Goal: Information Seeking & Learning: Learn about a topic

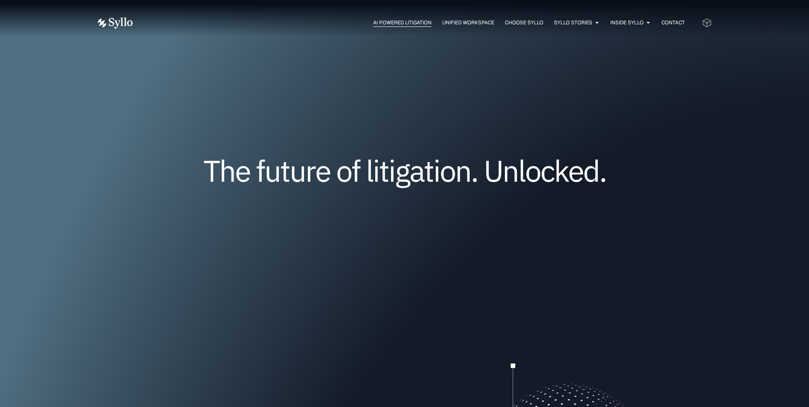
drag, startPoint x: 0, startPoint y: 0, endPoint x: 383, endPoint y: 24, distance: 383.9
click at [383, 24] on span "AI Powered Litigation" at bounding box center [402, 23] width 58 height 8
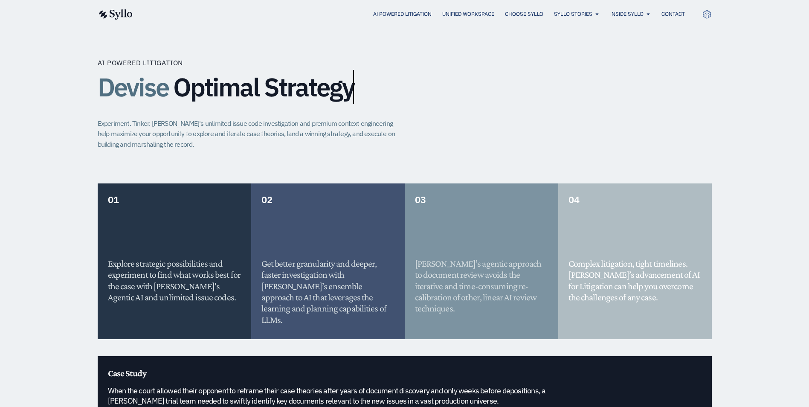
scroll to position [683, 0]
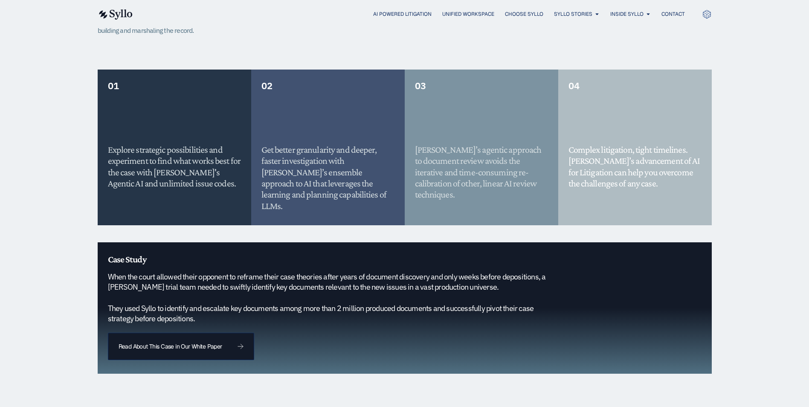
click at [156, 272] on h5 "When the court allowed their opponent to reframe their case theories after year…" at bounding box center [333, 298] width 451 height 52
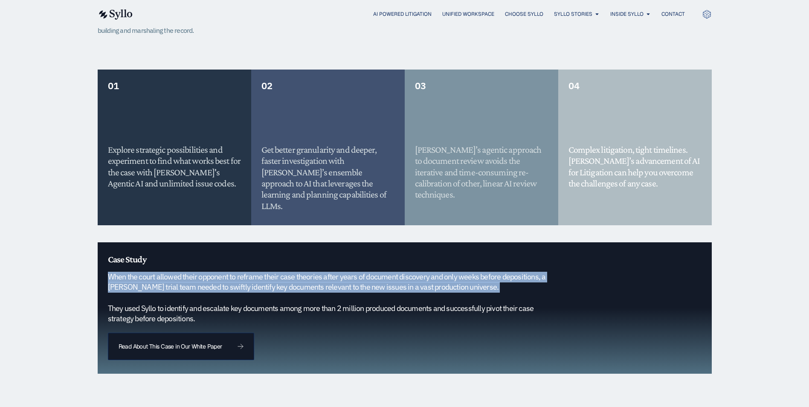
click at [156, 272] on h5 "When the court allowed their opponent to reframe their case theories after year…" at bounding box center [333, 298] width 451 height 52
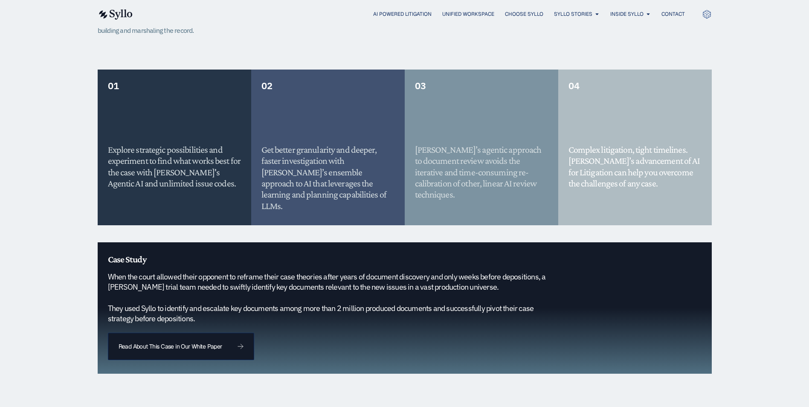
drag, startPoint x: 156, startPoint y: 267, endPoint x: 163, endPoint y: 294, distance: 27.4
click at [163, 294] on h5 "When the court allowed their opponent to reframe their case theories after year…" at bounding box center [333, 298] width 451 height 52
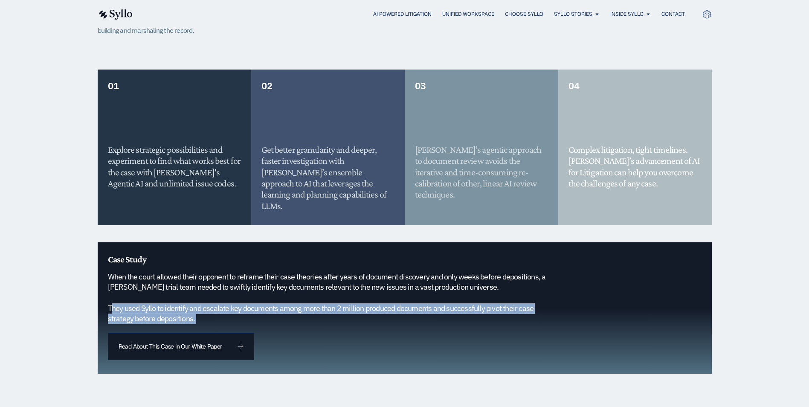
click at [163, 294] on h5 "When the court allowed their opponent to reframe their case theories after year…" at bounding box center [333, 298] width 451 height 52
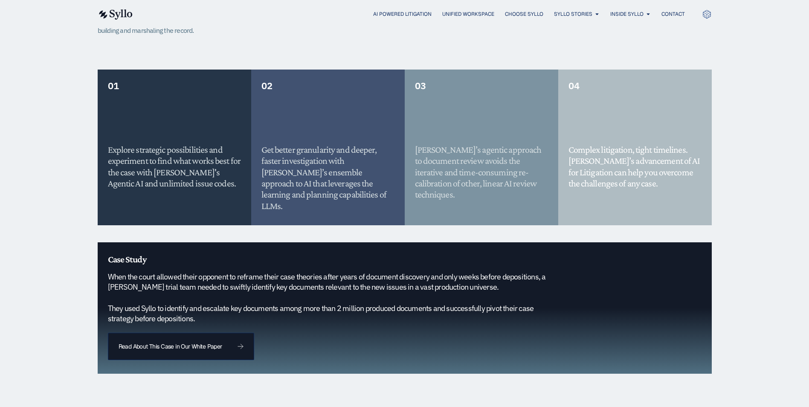
click at [192, 277] on h5 "When the court allowed their opponent to reframe their case theories after year…" at bounding box center [333, 298] width 451 height 52
drag, startPoint x: 192, startPoint y: 277, endPoint x: 278, endPoint y: 272, distance: 86.8
click at [278, 272] on h5 "When the court allowed their opponent to reframe their case theories after year…" at bounding box center [333, 298] width 451 height 52
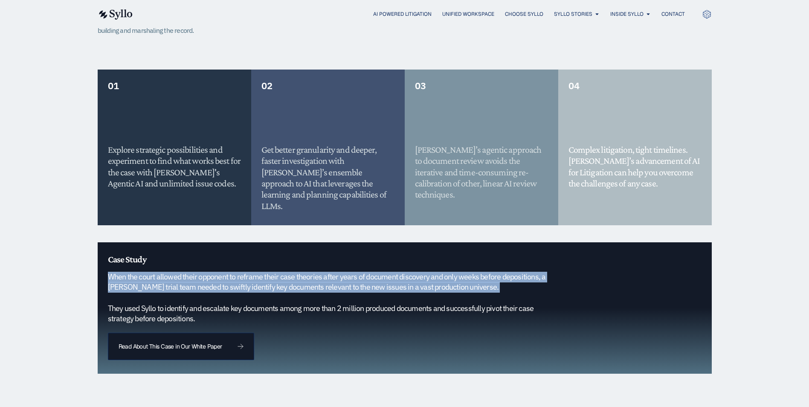
click at [278, 272] on h5 "When the court allowed their opponent to reframe their case theories after year…" at bounding box center [333, 298] width 451 height 52
click at [423, 272] on h5 "When the court allowed their opponent to reframe their case theories after year…" at bounding box center [333, 298] width 451 height 52
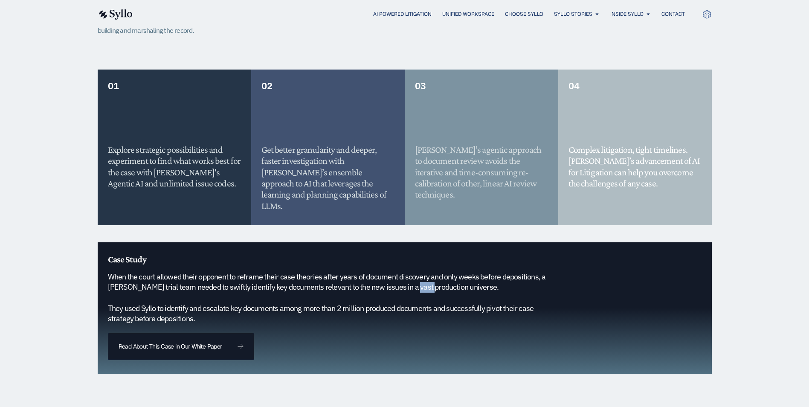
click at [423, 272] on h5 "When the court allowed their opponent to reframe their case theories after year…" at bounding box center [333, 298] width 451 height 52
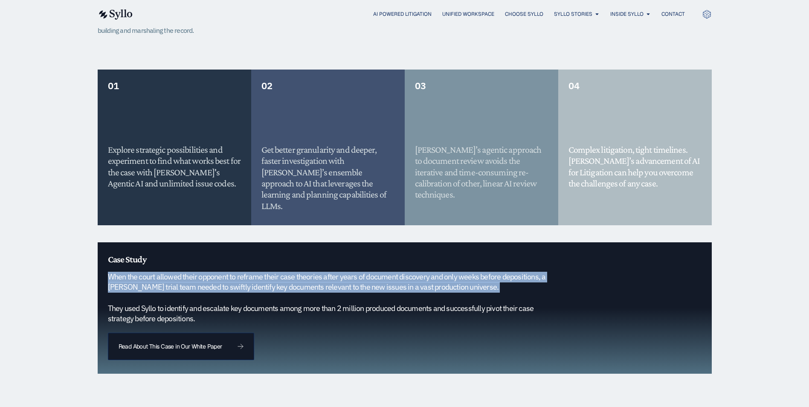
click at [423, 272] on h5 "When the court allowed their opponent to reframe their case theories after year…" at bounding box center [333, 298] width 451 height 52
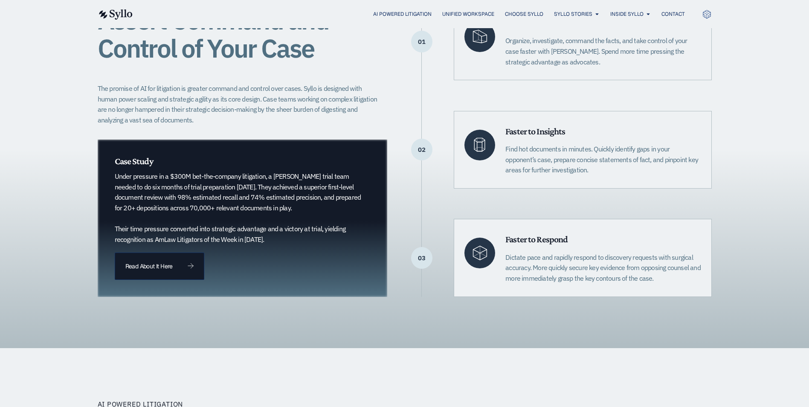
scroll to position [0, 0]
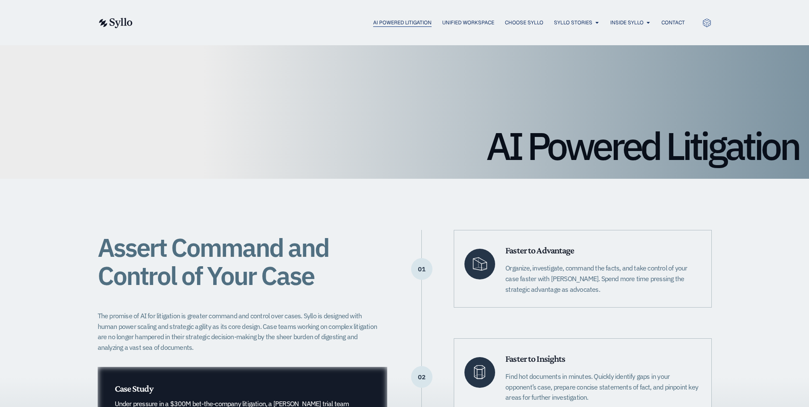
click at [383, 22] on span "AI Powered Litigation" at bounding box center [402, 23] width 58 height 8
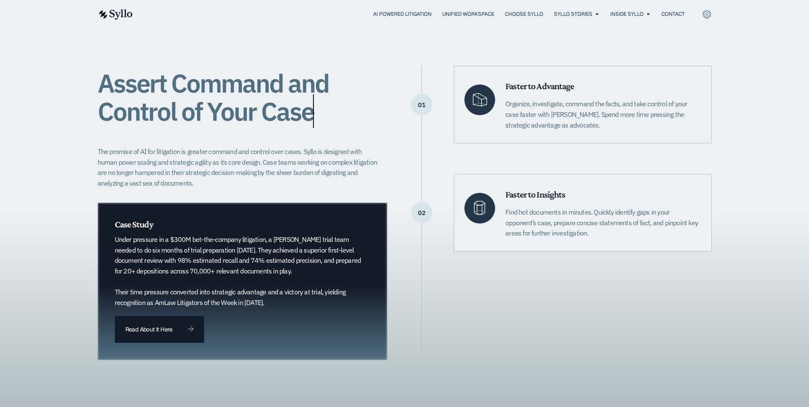
scroll to position [227, 0]
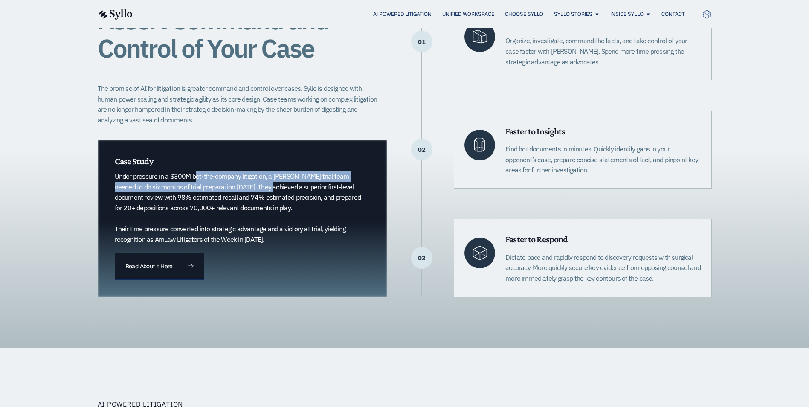
drag, startPoint x: 171, startPoint y: 174, endPoint x: 250, endPoint y: 190, distance: 80.9
click at [250, 190] on p "Under pressure in a $300M bet-the-company litigation, a Quinn Emanuel trial tea…" at bounding box center [238, 207] width 247 height 73
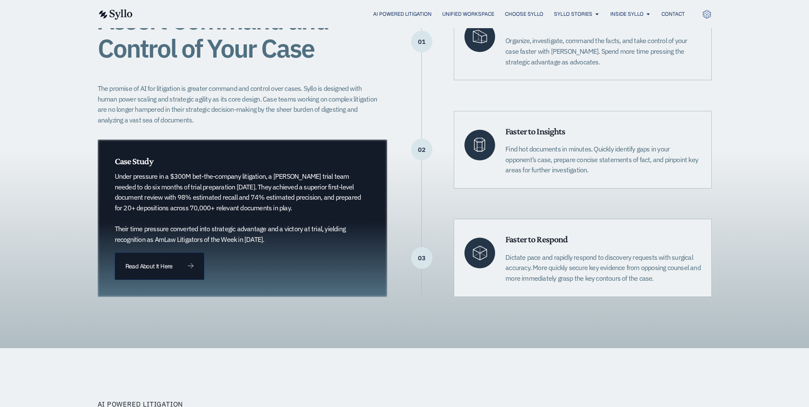
drag, startPoint x: 250, startPoint y: 190, endPoint x: 279, endPoint y: 186, distance: 29.6
click at [281, 186] on p "Under pressure in a $300M bet-the-company litigation, a Quinn Emanuel trial tea…" at bounding box center [238, 207] width 247 height 73
drag, startPoint x: 275, startPoint y: 187, endPoint x: 307, endPoint y: 207, distance: 38.1
click at [307, 207] on p "Under pressure in a $300M bet-the-company litigation, a Quinn Emanuel trial tea…" at bounding box center [238, 207] width 247 height 73
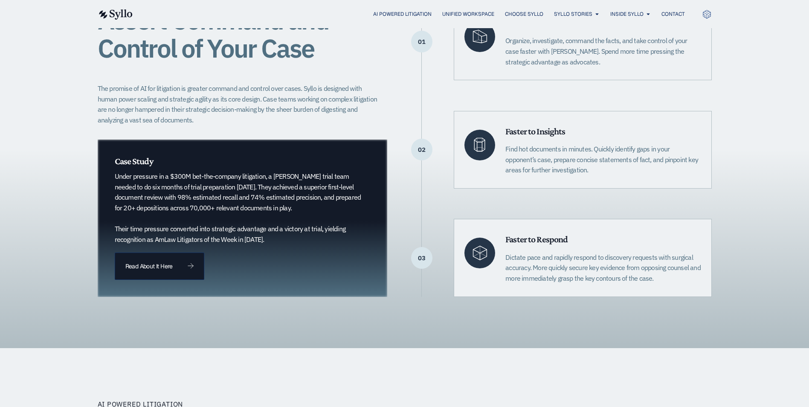
drag, startPoint x: 303, startPoint y: 205, endPoint x: 146, endPoint y: 173, distance: 159.7
click at [146, 173] on p "Under pressure in a $300M bet-the-company litigation, a Quinn Emanuel trial tea…" at bounding box center [238, 207] width 247 height 73
drag, startPoint x: 141, startPoint y: 175, endPoint x: 306, endPoint y: 208, distance: 168.0
click at [306, 208] on p "Under pressure in a $300M bet-the-company litigation, a Quinn Emanuel trial tea…" at bounding box center [238, 207] width 247 height 73
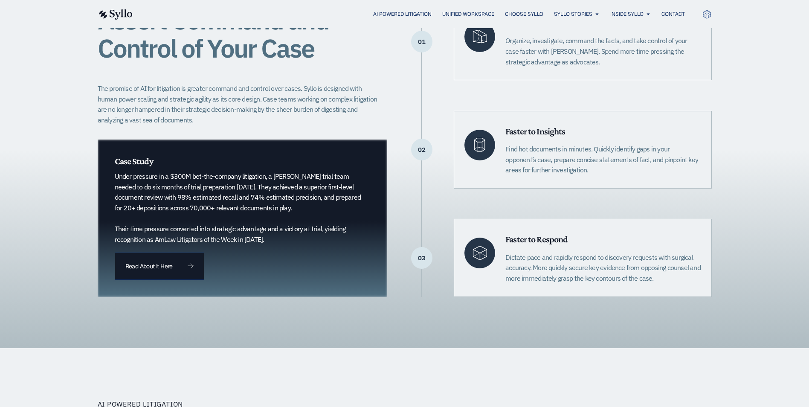
drag, startPoint x: 306, startPoint y: 208, endPoint x: 300, endPoint y: 206, distance: 6.2
click at [300, 206] on p "Under pressure in a $300M bet-the-company litigation, a Quinn Emanuel trial tea…" at bounding box center [238, 207] width 247 height 73
click at [311, 204] on p "Under pressure in a $300M bet-the-company litigation, a Quinn Emanuel trial tea…" at bounding box center [238, 207] width 247 height 73
drag, startPoint x: 305, startPoint y: 207, endPoint x: 137, endPoint y: 177, distance: 171.3
click at [137, 177] on p "Under pressure in a $300M bet-the-company litigation, a Quinn Emanuel trial tea…" at bounding box center [238, 207] width 247 height 73
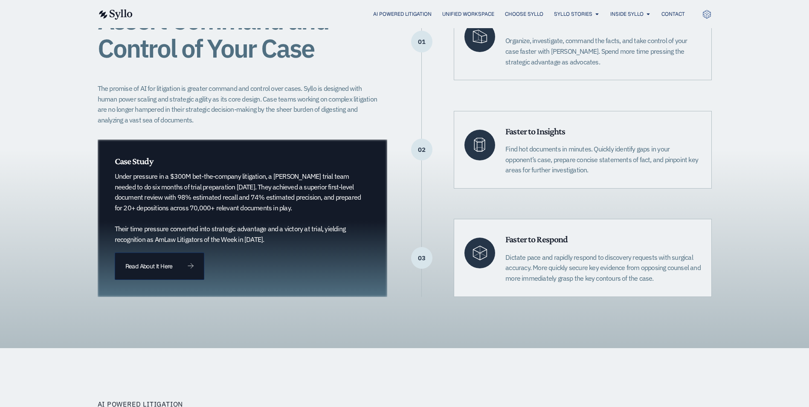
click at [137, 177] on p "Under pressure in a $300M bet-the-company litigation, a Quinn Emanuel trial tea…" at bounding box center [238, 207] width 247 height 73
drag, startPoint x: 137, startPoint y: 177, endPoint x: 305, endPoint y: 207, distance: 171.2
click at [305, 207] on p "Under pressure in a $300M bet-the-company litigation, a Quinn Emanuel trial tea…" at bounding box center [238, 207] width 247 height 73
click at [290, 193] on p "Under pressure in a $300M bet-the-company litigation, a Quinn Emanuel trial tea…" at bounding box center [238, 207] width 247 height 73
click at [247, 226] on p "Under pressure in a $300M bet-the-company litigation, a Quinn Emanuel trial tea…" at bounding box center [238, 207] width 247 height 73
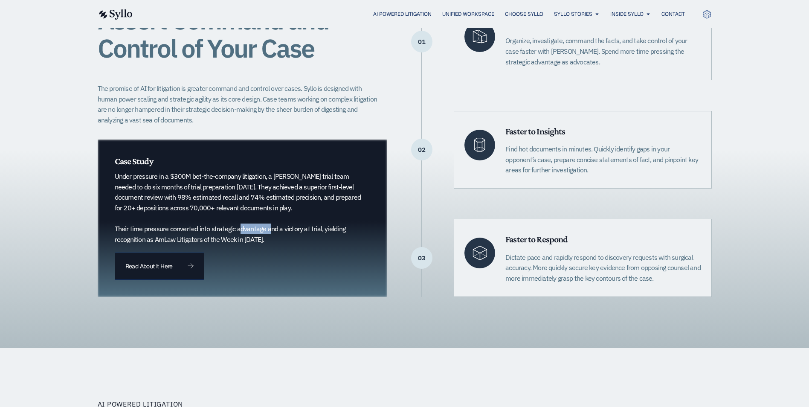
click at [247, 226] on p "Under pressure in a $300M bet-the-company litigation, a Quinn Emanuel trial tea…" at bounding box center [238, 207] width 247 height 73
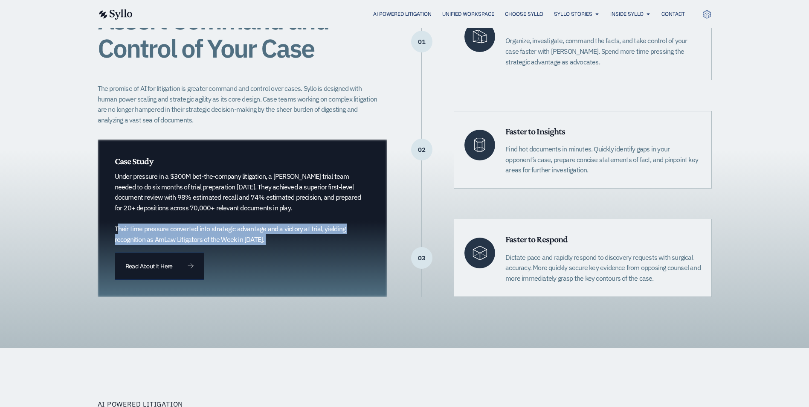
click at [247, 226] on p "Under pressure in a $300M bet-the-company litigation, a Quinn Emanuel trial tea…" at bounding box center [238, 207] width 247 height 73
drag, startPoint x: 247, startPoint y: 226, endPoint x: 246, endPoint y: 236, distance: 9.4
click at [246, 236] on p "Under pressure in a $300M bet-the-company litigation, a Quinn Emanuel trial tea…" at bounding box center [238, 207] width 247 height 73
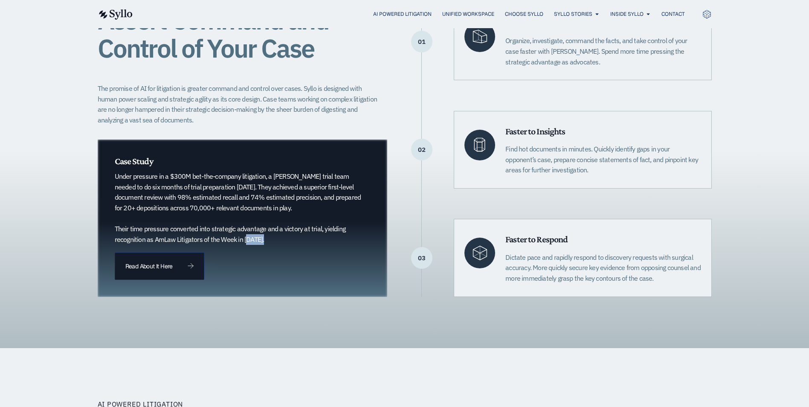
click at [246, 236] on p "Under pressure in a $300M bet-the-company litigation, a Quinn Emanuel trial tea…" at bounding box center [238, 207] width 247 height 73
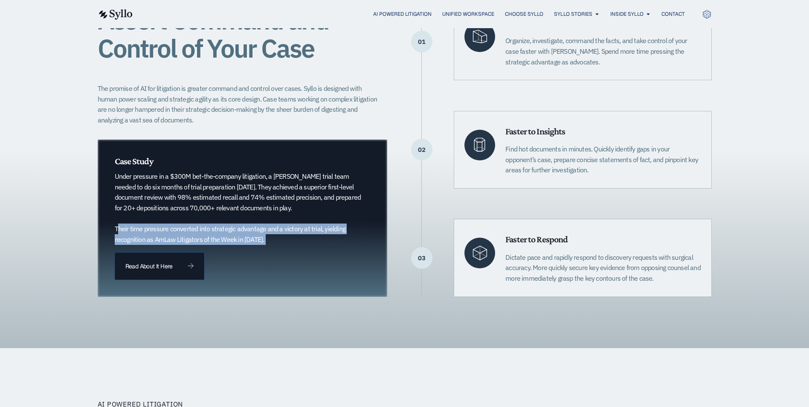
click at [246, 236] on p "Under pressure in a $300M bet-the-company litigation, a Quinn Emanuel trial tea…" at bounding box center [238, 207] width 247 height 73
click at [256, 227] on p "Under pressure in a $300M bet-the-company litigation, a Quinn Emanuel trial tea…" at bounding box center [238, 207] width 247 height 73
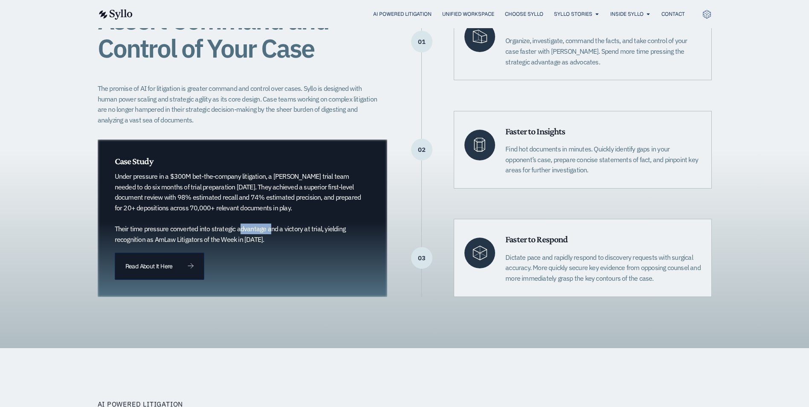
click at [256, 227] on p "Under pressure in a $300M bet-the-company litigation, a Quinn Emanuel trial tea…" at bounding box center [238, 207] width 247 height 73
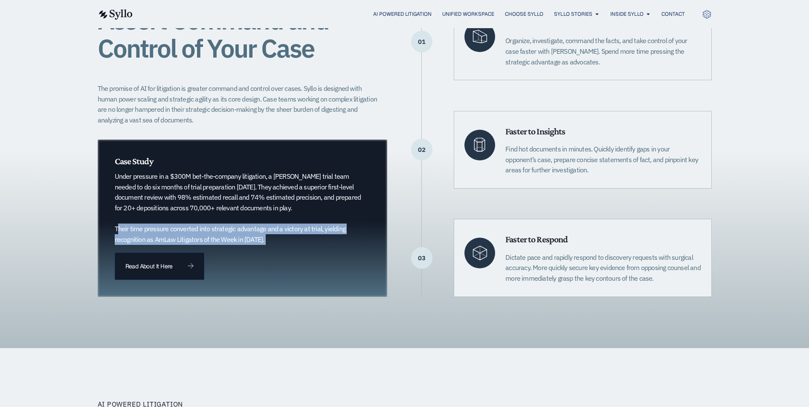
click at [256, 227] on p "Under pressure in a $300M bet-the-company litigation, a Quinn Emanuel trial tea…" at bounding box center [238, 207] width 247 height 73
drag, startPoint x: 256, startPoint y: 227, endPoint x: 218, endPoint y: 233, distance: 38.4
click at [218, 233] on p "Under pressure in a $300M bet-the-company litigation, a Quinn Emanuel trial tea…" at bounding box center [238, 207] width 247 height 73
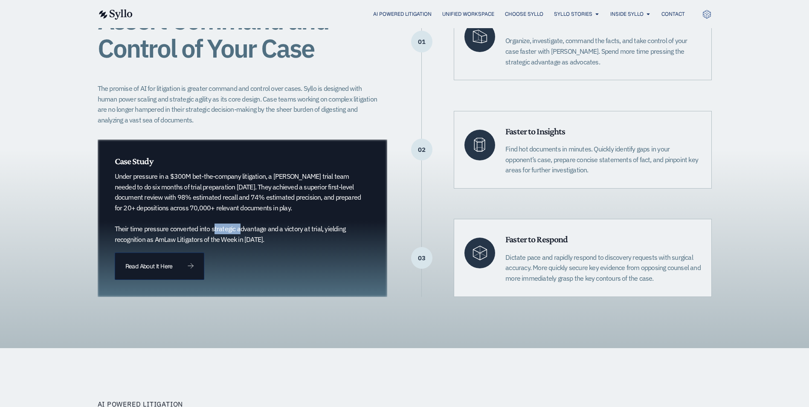
click at [218, 233] on p "Under pressure in a $300M bet-the-company litigation, a Quinn Emanuel trial tea…" at bounding box center [238, 207] width 247 height 73
